Goal: Check status: Check status

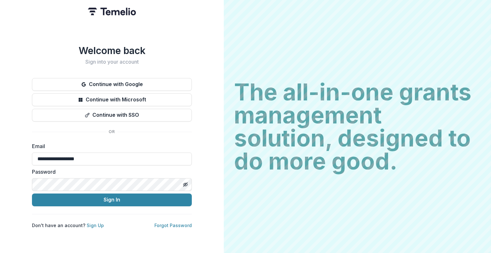
click at [139, 196] on button "Sign In" at bounding box center [112, 199] width 160 height 13
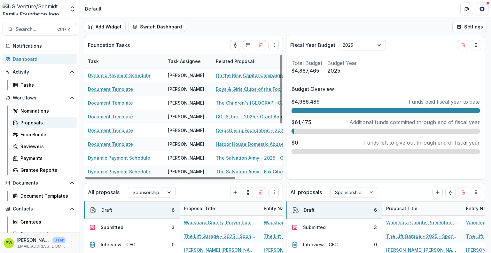
click at [43, 123] on div "Proposals" at bounding box center [45, 122] width 51 height 7
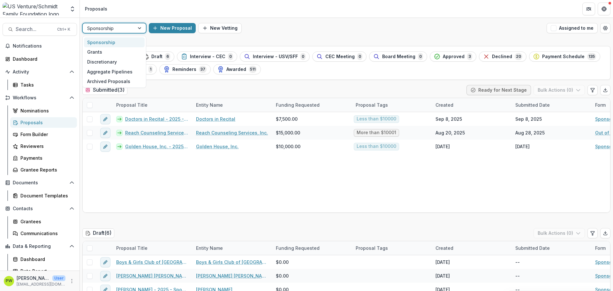
click at [113, 29] on div at bounding box center [108, 28] width 43 height 8
click at [120, 51] on div "Grants" at bounding box center [114, 52] width 61 height 10
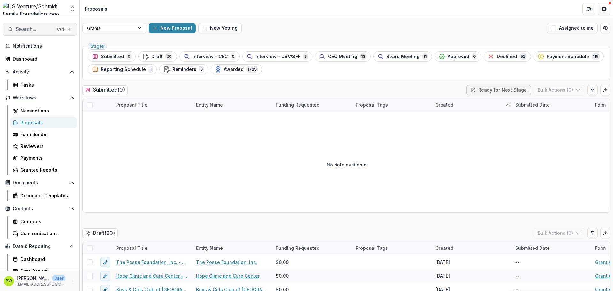
click at [35, 26] on span "Search..." at bounding box center [35, 29] width 38 height 6
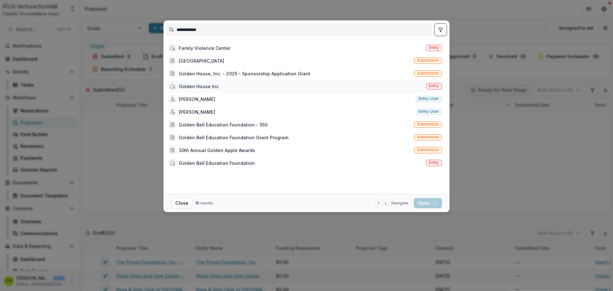
type input "**********"
click at [256, 87] on div "Golden House Inc Entity" at bounding box center [305, 86] width 279 height 13
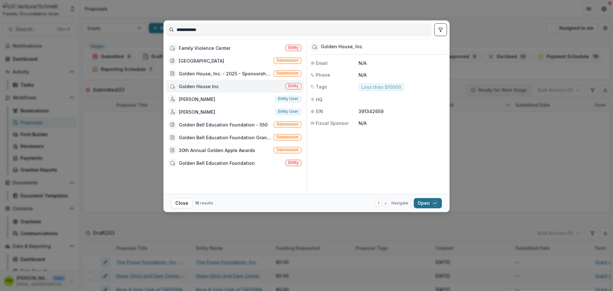
click at [425, 205] on button "Open with enter key" at bounding box center [428, 203] width 28 height 10
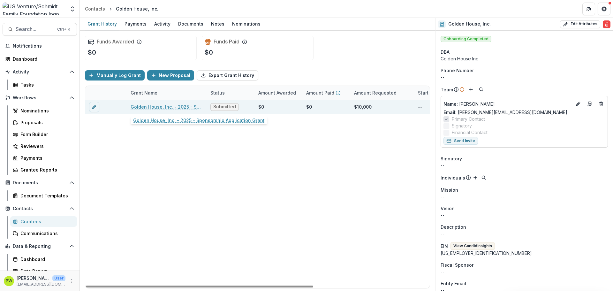
click at [166, 106] on link "Golden House, Inc. - 2025 - Sponsorship Application Grant" at bounding box center [167, 107] width 72 height 7
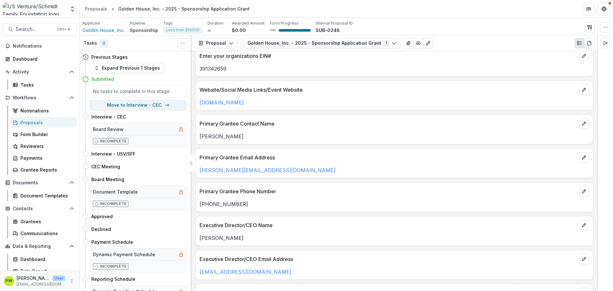
scroll to position [64, 0]
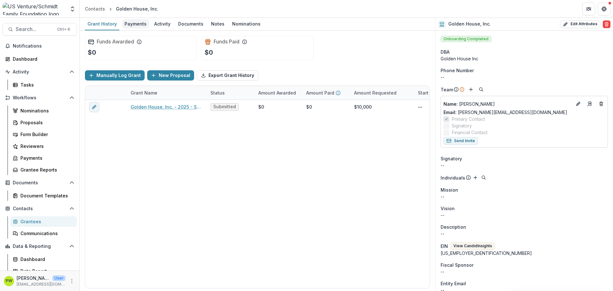
click at [143, 23] on div "Payments" at bounding box center [135, 23] width 27 height 9
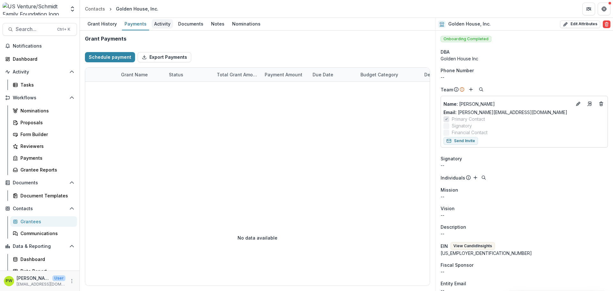
click at [167, 24] on div "Activity" at bounding box center [162, 23] width 21 height 9
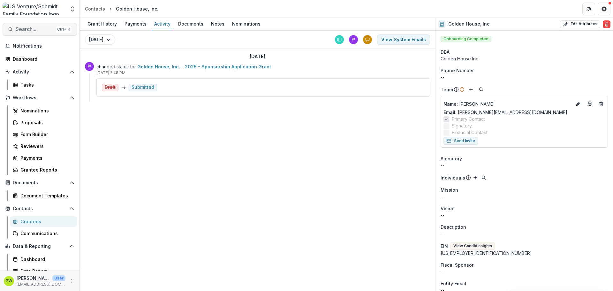
click at [41, 27] on span "Search..." at bounding box center [35, 29] width 38 height 6
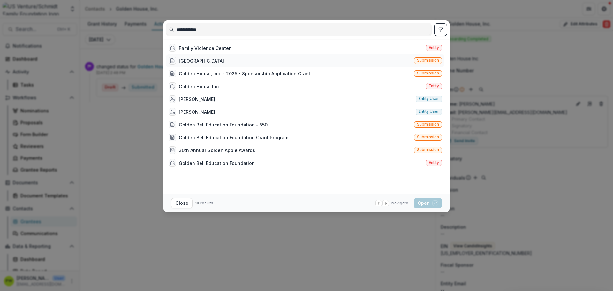
type input "**********"
click at [178, 58] on div "Golden House" at bounding box center [197, 61] width 56 height 8
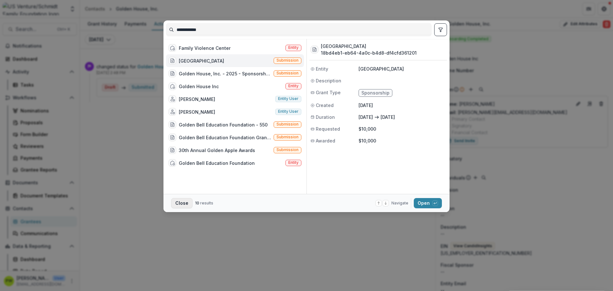
click at [187, 204] on button "Close" at bounding box center [181, 203] width 21 height 10
